Goal: Information Seeking & Learning: Learn about a topic

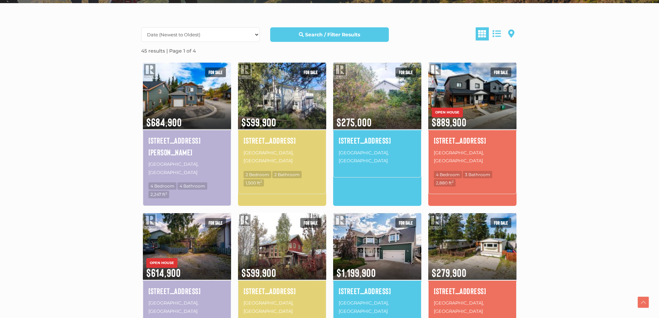
scroll to position [173, 0]
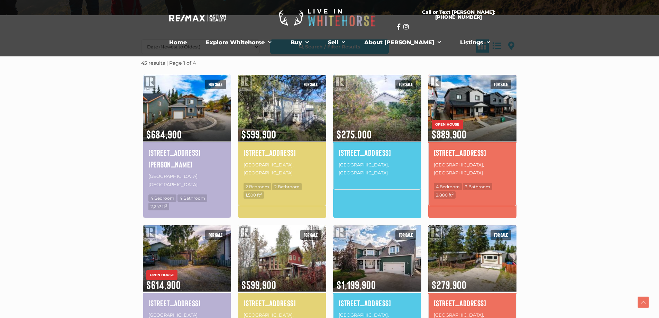
click at [122, 176] on section "Date (Newest to Oldest) Date (Oldest to Newest) Price (Highest to Lowest) Price…" at bounding box center [329, 320] width 659 height 611
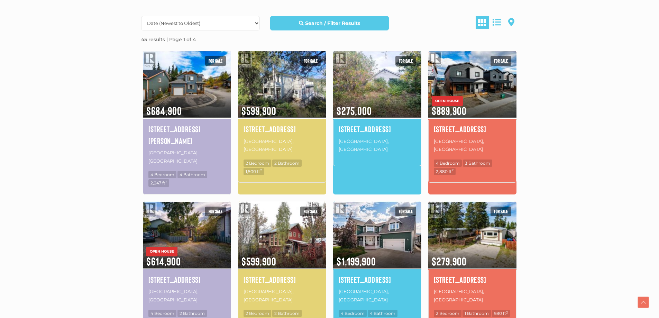
scroll to position [208, 0]
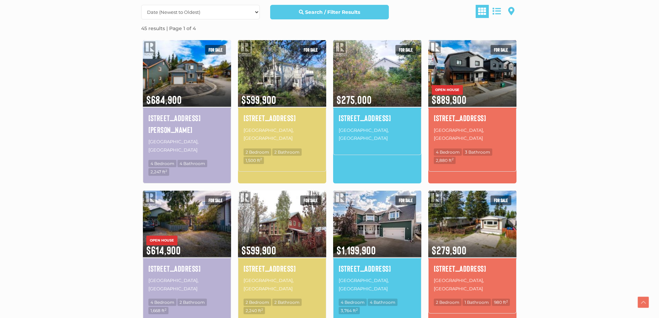
click at [129, 180] on section "Date (Newest to Oldest) Date (Oldest to Newest) Price (Highest to Lowest) Price…" at bounding box center [329, 286] width 659 height 611
click at [131, 191] on section "Date (Newest to Oldest) Date (Oldest to Newest) Price (Highest to Lowest) Price…" at bounding box center [329, 286] width 659 height 611
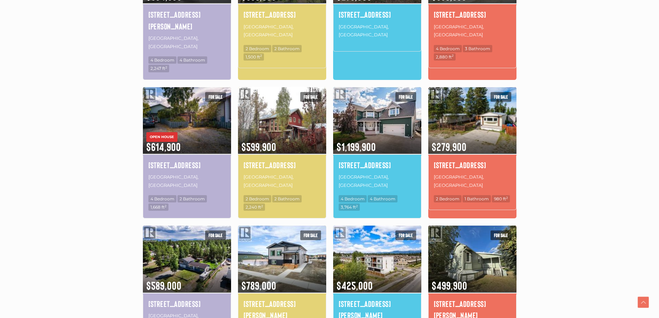
scroll to position [311, 0]
click at [131, 191] on section "Date (Newest to Oldest) Date (Oldest to Newest) Price (Highest to Lowest) Price…" at bounding box center [329, 182] width 659 height 611
click at [129, 183] on section "Date (Newest to Oldest) Date (Oldest to Newest) Price (Highest to Lowest) Price…" at bounding box center [329, 182] width 659 height 611
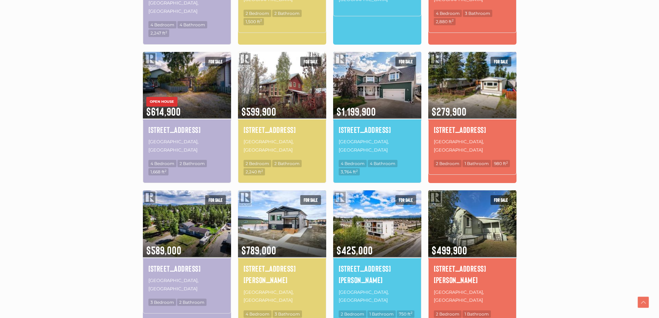
scroll to position [415, 0]
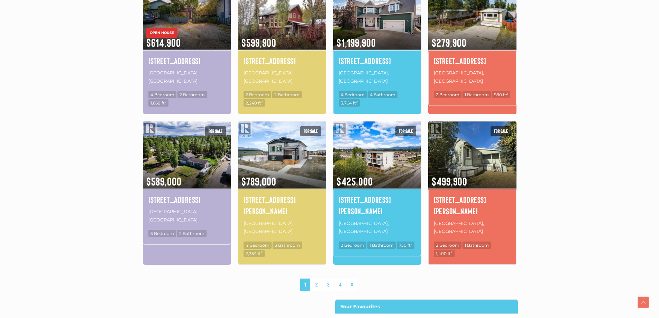
click at [129, 183] on section "Date (Newest to Oldest) Date (Oldest to Newest) Price (Highest to Lowest) Price…" at bounding box center [329, 78] width 659 height 611
click at [316, 278] on link "2" at bounding box center [316, 284] width 10 height 12
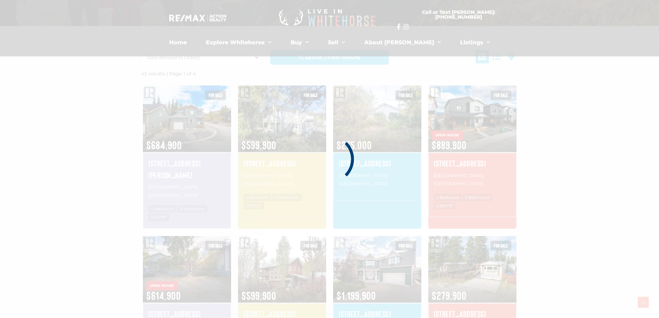
scroll to position [161, 0]
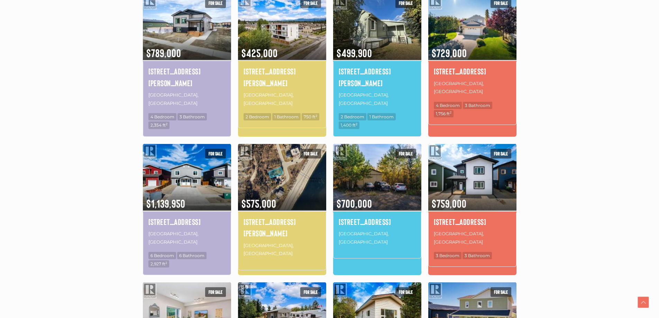
scroll to position [264, 0]
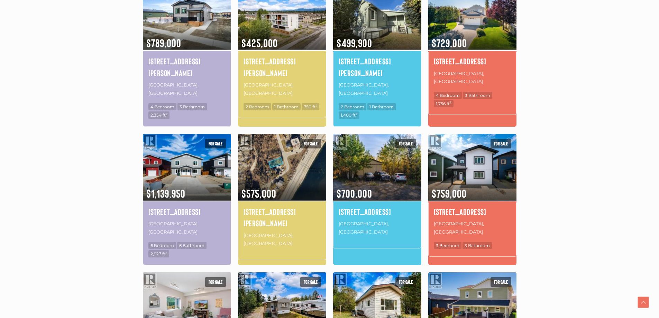
click at [135, 176] on div "Date (Newest to Oldest) Date (Oldest to Newest) Price (Highest to Lowest) Price…" at bounding box center [329, 234] width 394 height 601
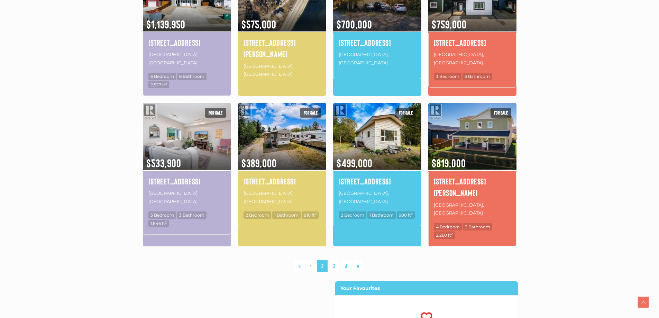
scroll to position [437, 0]
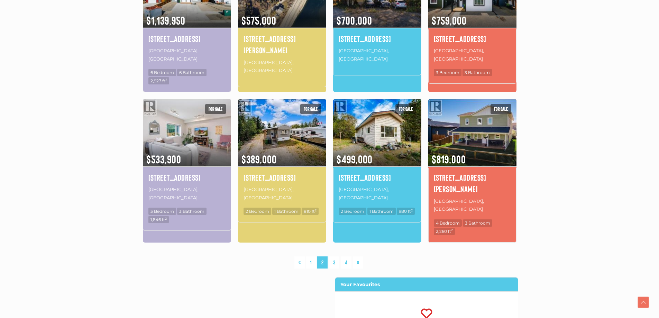
click at [135, 176] on div "Date (Newest to Oldest) Date (Oldest to Newest) Price (Highest to Lowest) Price…" at bounding box center [329, 61] width 394 height 601
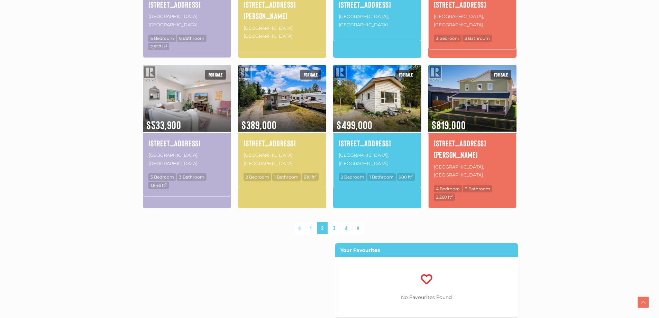
scroll to position [472, 0]
click at [336, 222] on link "3" at bounding box center [334, 228] width 10 height 12
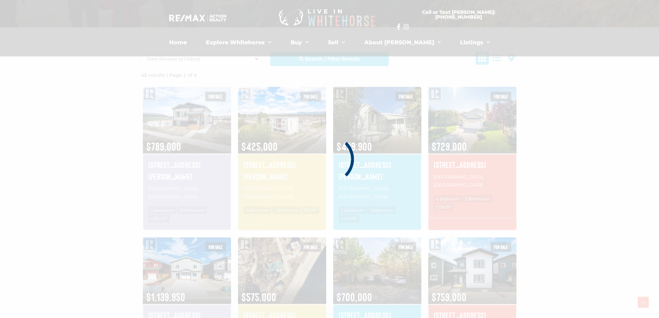
scroll to position [161, 0]
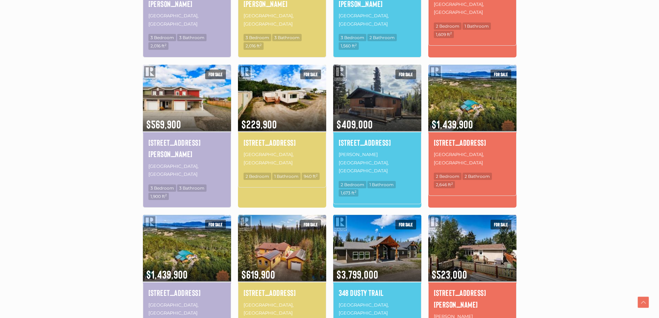
click at [129, 175] on section "Date (Newest to Oldest) Date (Oldest to Newest) Price (Highest to Lowest) Price…" at bounding box center [329, 170] width 659 height 631
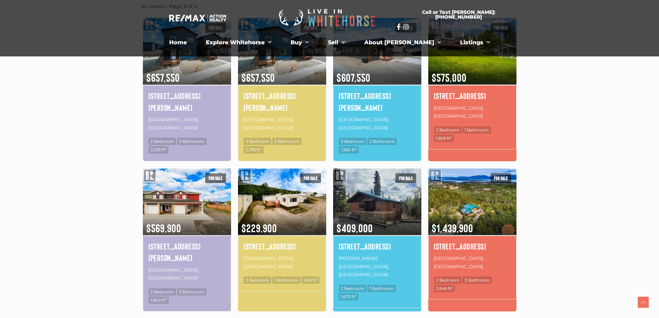
click at [128, 176] on section "Date (Newest to Oldest) Date (Oldest to Newest) Price (Highest to Lowest) Price…" at bounding box center [329, 273] width 659 height 631
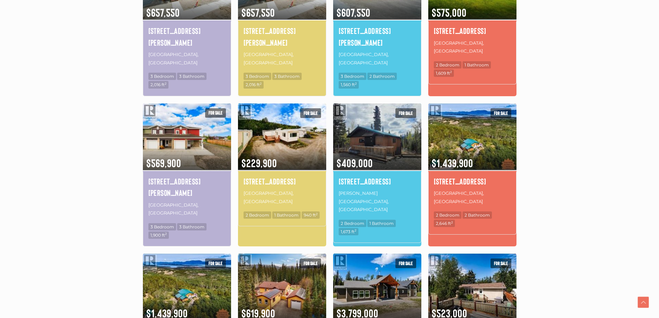
click at [143, 179] on div "1-19 Bailey Place Whitehorse, Yukon 3 Bedroom 3 Bathroom 1,900 ft 2" at bounding box center [187, 209] width 88 height 74
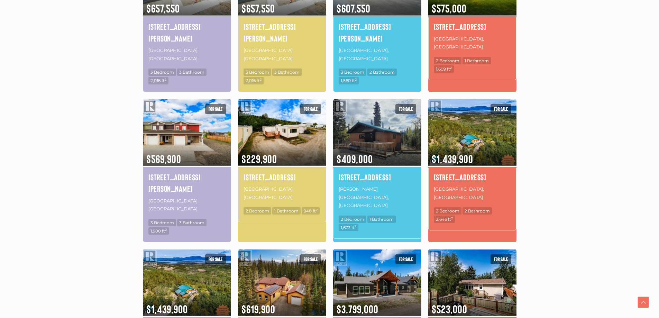
click at [128, 179] on section "Date (Newest to Oldest) Date (Oldest to Newest) Price (Highest to Lowest) Price…" at bounding box center [329, 204] width 659 height 631
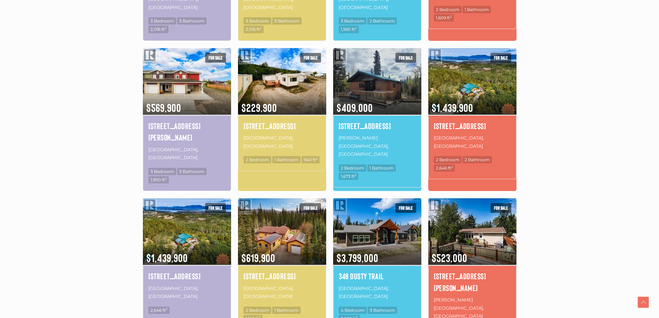
scroll to position [437, 0]
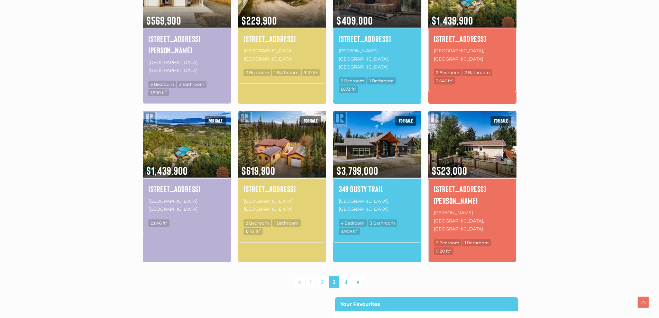
click at [128, 179] on section "Date (Newest to Oldest) Date (Oldest to Newest) Price (Highest to Lowest) Price…" at bounding box center [329, 66] width 659 height 631
drag, startPoint x: 271, startPoint y: 155, endPoint x: 271, endPoint y: 162, distance: 7.6
click at [271, 183] on h4 "3 Canenger Way" at bounding box center [282, 189] width 77 height 12
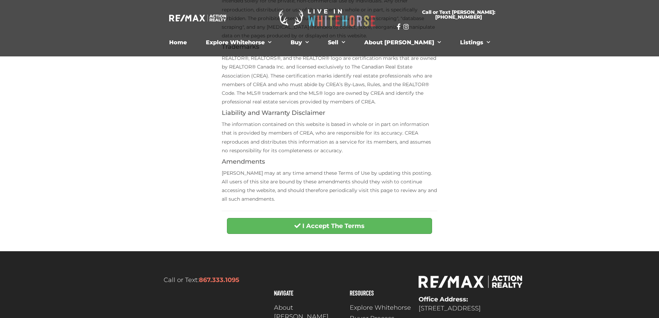
scroll to position [273, 0]
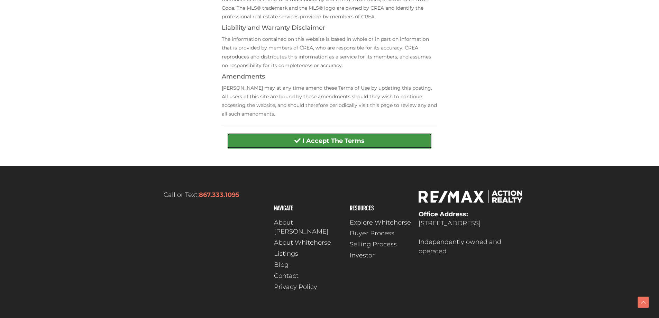
click at [348, 140] on strong "I Accept The Terms" at bounding box center [333, 141] width 62 height 8
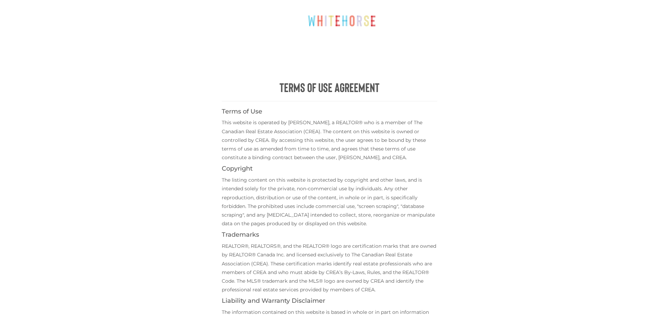
click at [277, 129] on p "This website is operated by [PERSON_NAME], a REALTOR® who is a member of The Ca…" at bounding box center [330, 140] width 216 height 44
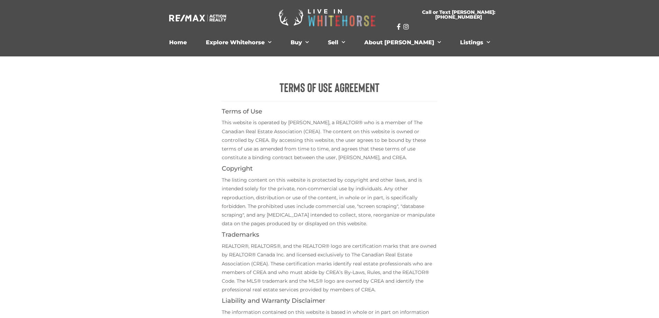
scroll to position [208, 0]
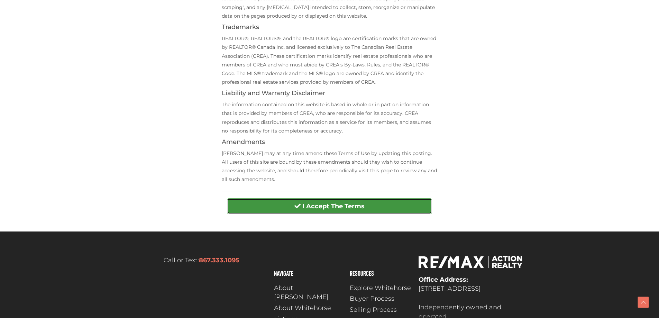
click at [305, 202] on strong "I Accept The Terms" at bounding box center [333, 206] width 62 height 8
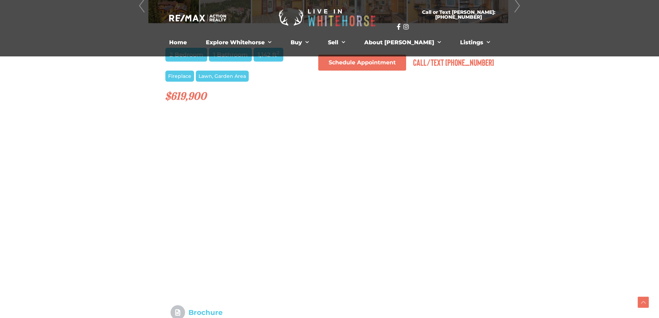
scroll to position [242, 0]
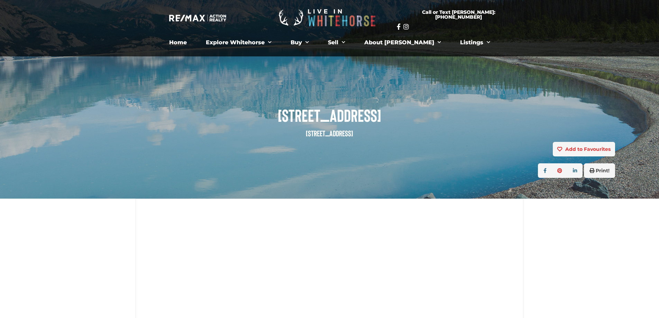
scroll to position [277, 0]
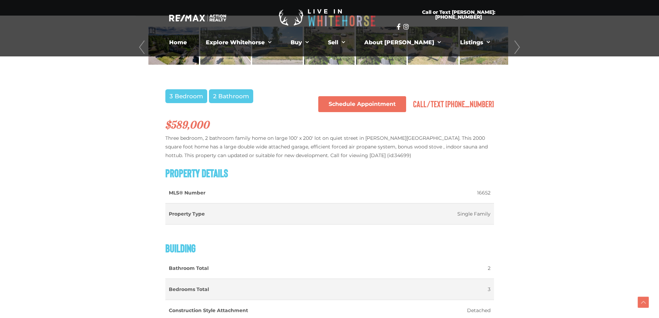
scroll to position [138, 0]
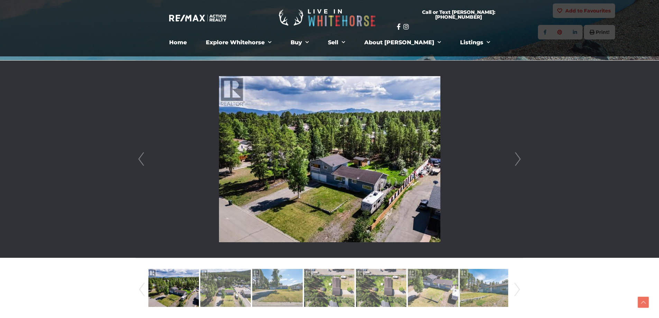
click at [520, 157] on link "Next" at bounding box center [518, 159] width 10 height 197
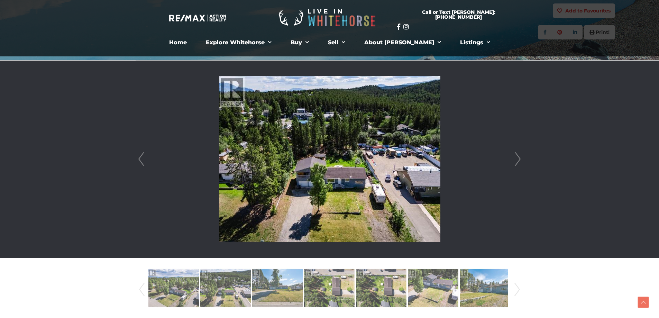
click at [520, 157] on link "Next" at bounding box center [518, 159] width 10 height 197
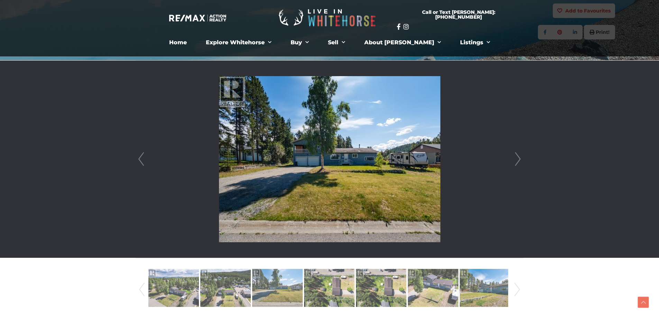
click at [520, 157] on link "Next" at bounding box center [518, 159] width 10 height 197
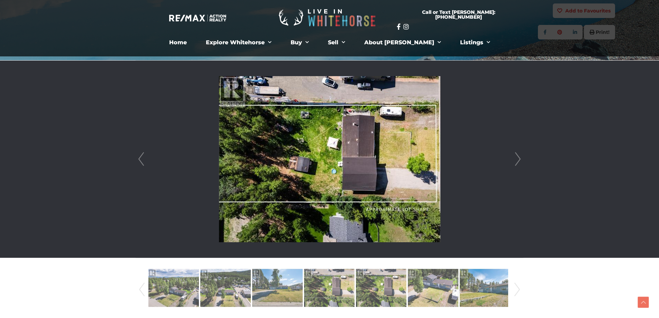
click at [520, 157] on link "Next" at bounding box center [518, 159] width 10 height 197
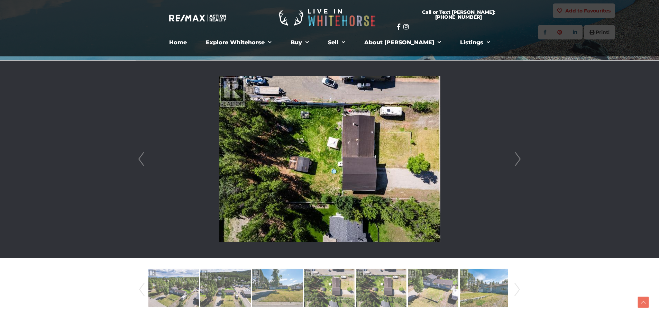
click at [520, 157] on link "Next" at bounding box center [518, 159] width 10 height 197
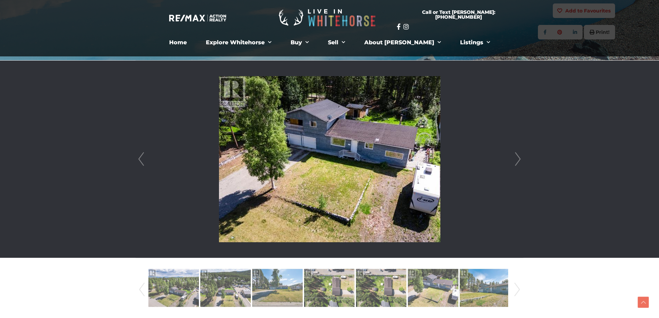
click at [520, 157] on link "Next" at bounding box center [518, 159] width 10 height 197
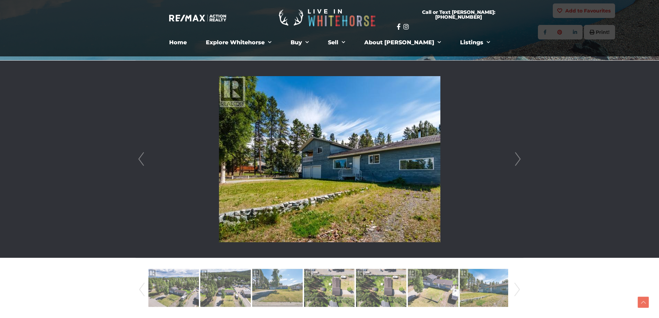
click at [520, 157] on link "Next" at bounding box center [518, 159] width 10 height 197
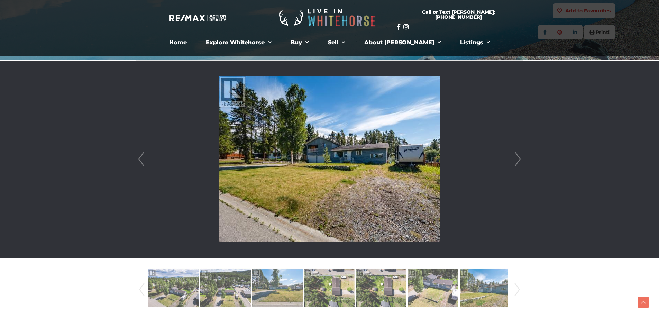
click at [520, 157] on link "Next" at bounding box center [518, 159] width 10 height 197
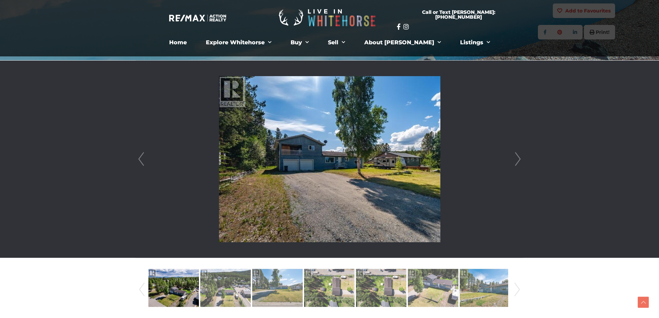
click at [520, 157] on link "Next" at bounding box center [518, 159] width 10 height 197
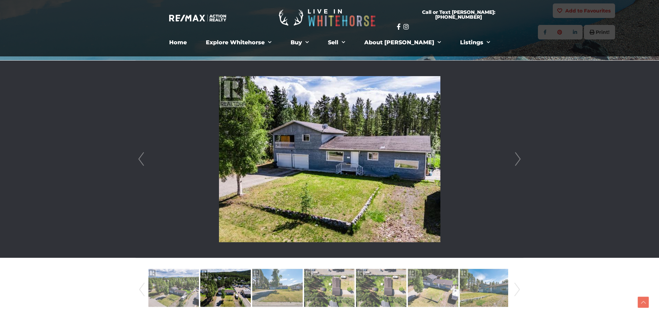
click at [520, 157] on link "Next" at bounding box center [518, 159] width 10 height 197
click at [519, 157] on link "Next" at bounding box center [518, 159] width 10 height 197
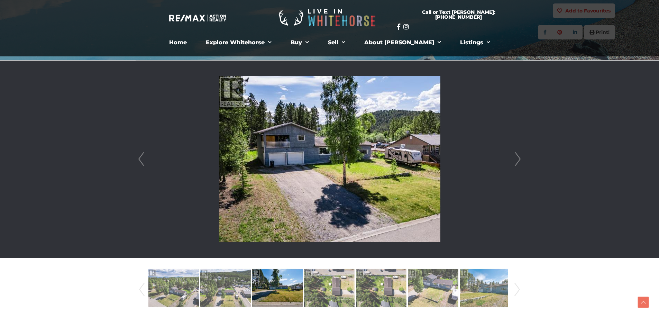
click at [518, 157] on link "Next" at bounding box center [518, 159] width 10 height 197
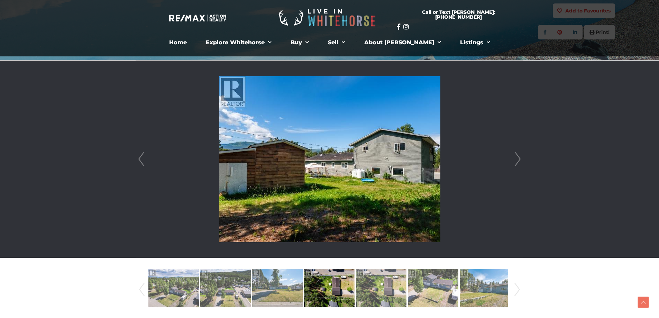
click at [518, 157] on link "Next" at bounding box center [518, 159] width 10 height 197
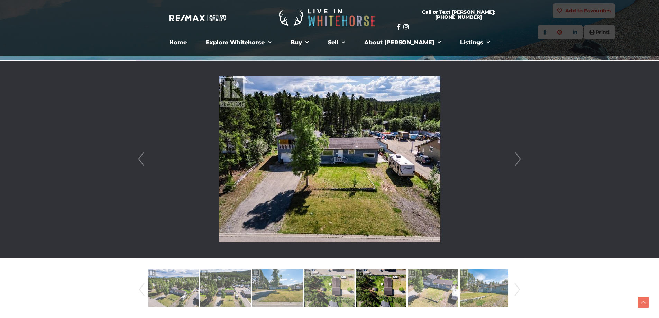
click at [518, 157] on link "Next" at bounding box center [518, 159] width 10 height 197
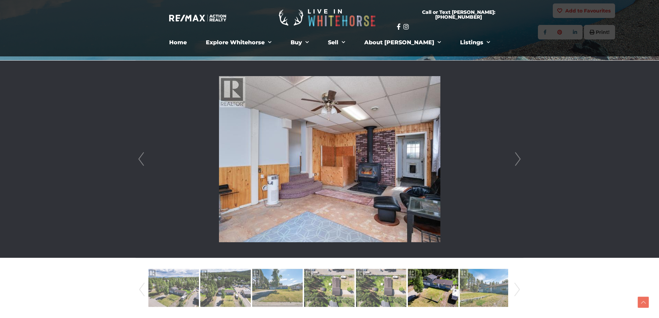
click at [518, 157] on link "Next" at bounding box center [518, 159] width 10 height 197
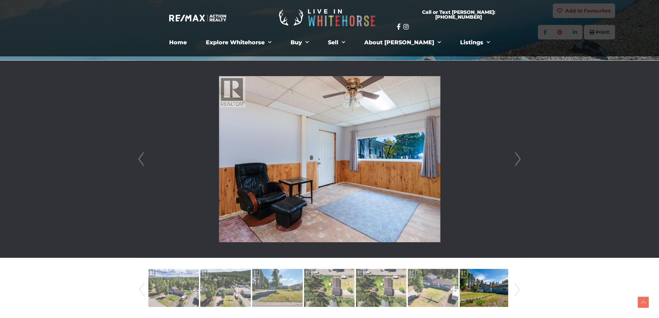
click at [518, 157] on link "Next" at bounding box center [518, 159] width 10 height 197
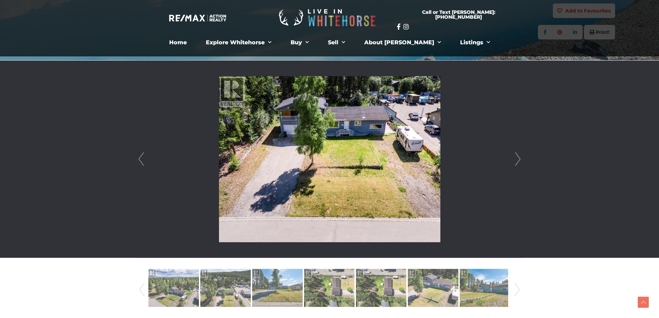
click at [142, 163] on link "Prev" at bounding box center [141, 159] width 10 height 197
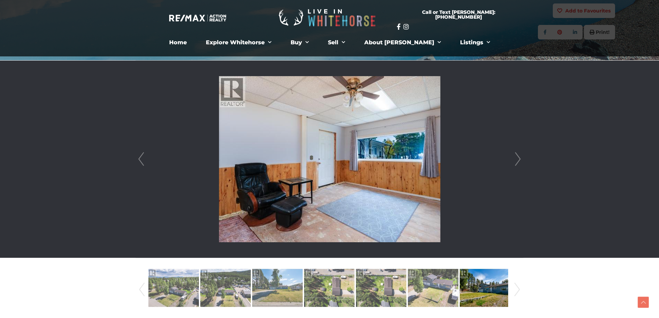
click at [518, 287] on link "Next" at bounding box center [517, 289] width 10 height 47
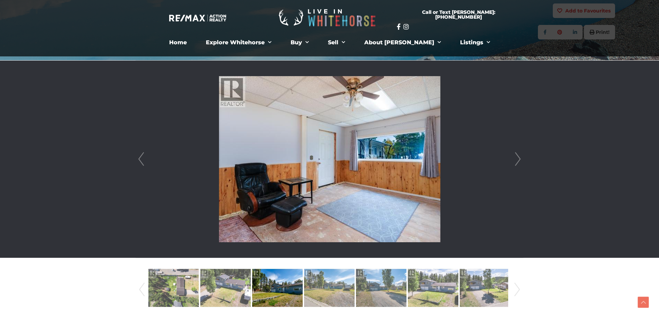
click at [517, 287] on link "Next" at bounding box center [517, 289] width 10 height 47
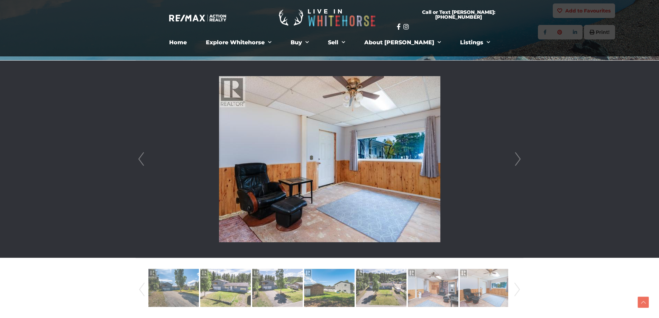
click at [517, 287] on link "Next" at bounding box center [517, 289] width 10 height 47
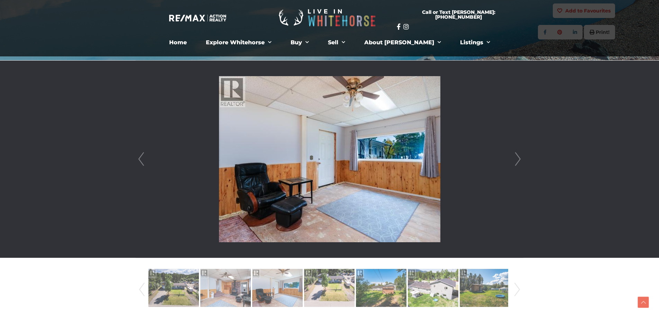
click at [517, 287] on link "Next" at bounding box center [517, 289] width 10 height 47
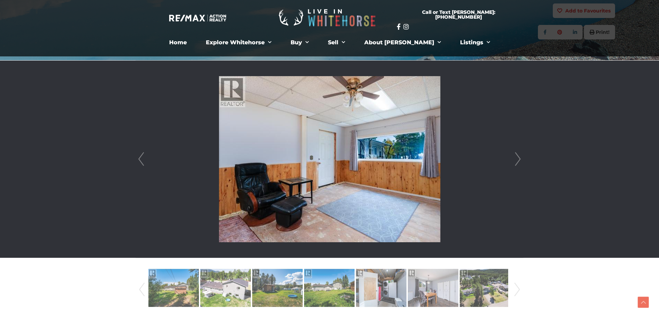
click at [514, 286] on link "Next" at bounding box center [517, 289] width 10 height 47
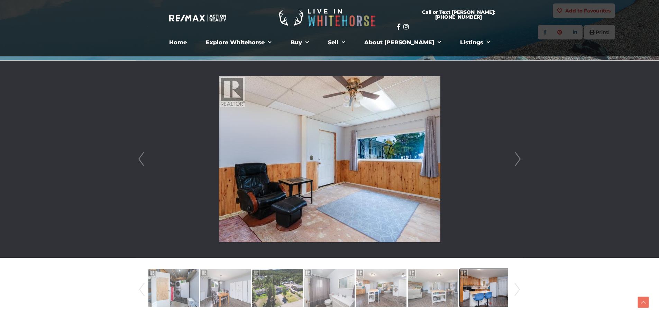
click at [491, 283] on img at bounding box center [485, 287] width 51 height 39
